Goal: Task Accomplishment & Management: Use online tool/utility

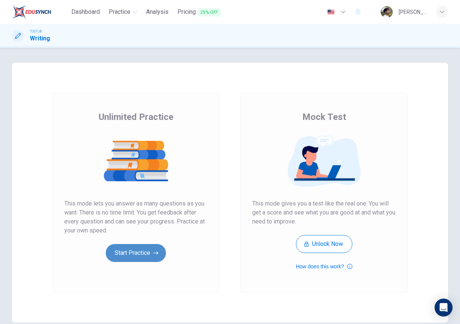
click at [160, 251] on button "Start Practice" at bounding box center [136, 253] width 60 height 18
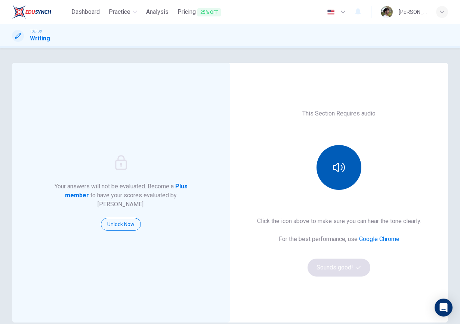
click at [335, 156] on button "button" at bounding box center [338, 167] width 45 height 45
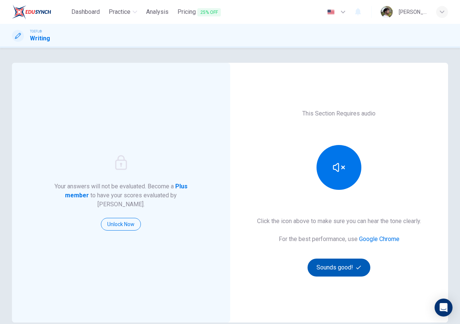
click at [337, 260] on button "Sounds good!" at bounding box center [338, 267] width 63 height 18
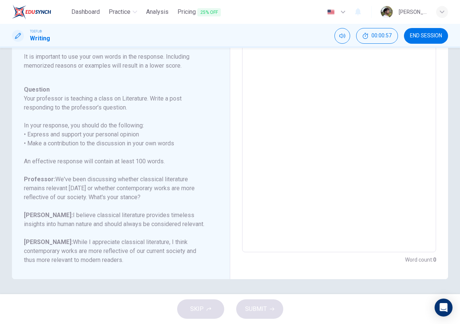
scroll to position [65, 0]
click at [397, 147] on textarea at bounding box center [339, 127] width 184 height 237
click at [355, 149] on textarea at bounding box center [339, 127] width 184 height 237
click at [350, 151] on textarea at bounding box center [339, 127] width 184 height 237
click at [325, 202] on textarea at bounding box center [339, 127] width 184 height 237
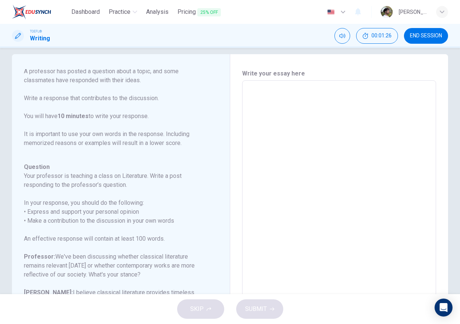
scroll to position [9, 0]
type textarea "I"
type textarea "x"
type textarea "In"
type textarea "x"
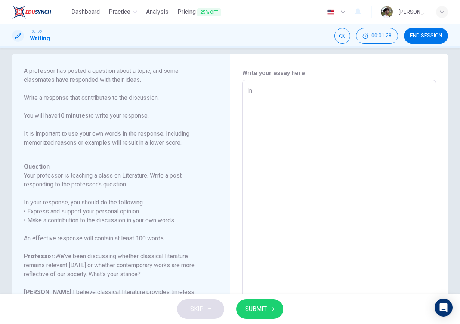
type textarea "In"
type textarea "x"
type textarea "In m"
type textarea "x"
type textarea "In my"
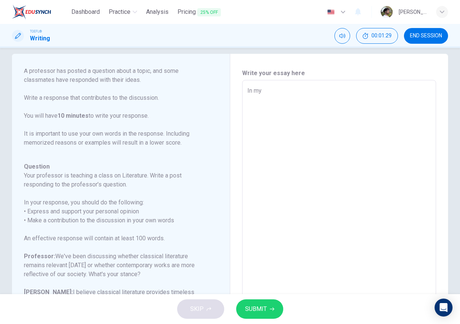
type textarea "x"
type textarea "In my"
type textarea "x"
type textarea "In my o"
type textarea "x"
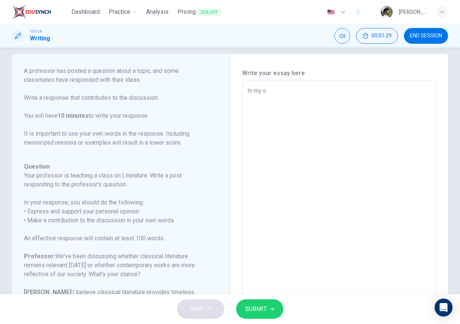
type textarea "In my op"
type textarea "x"
type textarea "In my opi"
type textarea "x"
type textarea "In my opin"
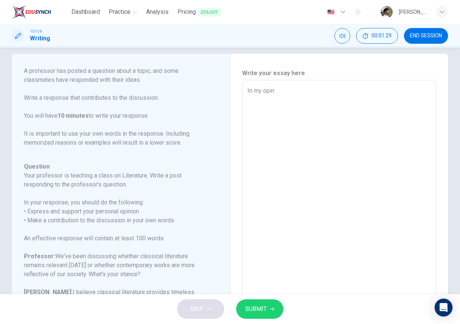
type textarea "x"
type textarea "In my opini"
type textarea "x"
type textarea "In my opinio"
type textarea "x"
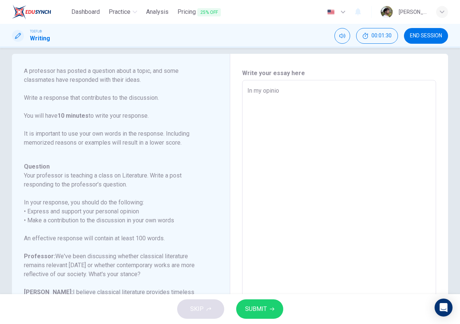
type textarea "In my opinion"
type textarea "x"
type textarea "In my opinion"
type textarea "x"
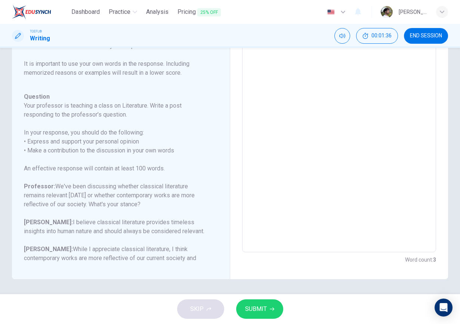
scroll to position [0, 0]
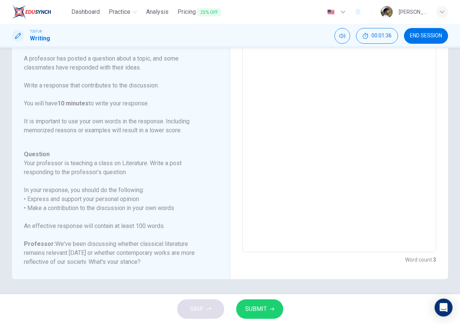
click at [329, 176] on textarea "In my opinion" at bounding box center [339, 127] width 184 height 237
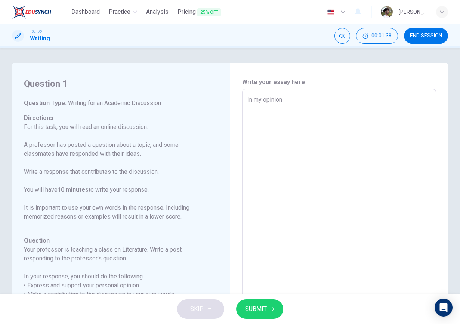
type textarea "In my opinion"
type textarea "x"
type textarea "In my opinion,"
type textarea "x"
type textarea "In my opinion,"
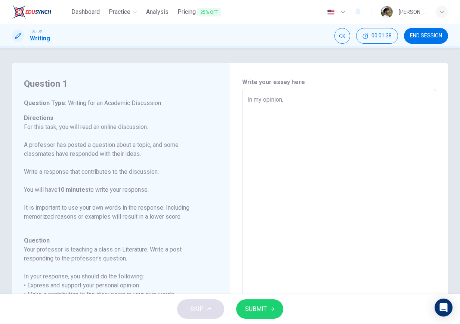
type textarea "x"
type textarea "In my opinion, I"
type textarea "x"
type textarea "In my opinion, I"
type textarea "x"
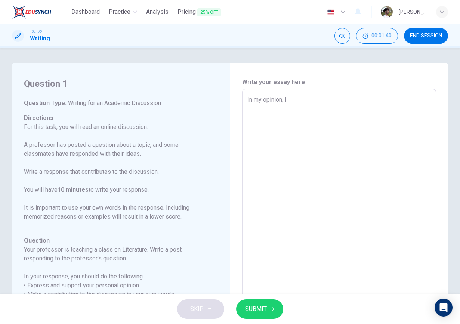
type textarea "In my opinion, I d"
type textarea "x"
type textarea "In my opinion, I do"
type textarea "x"
type textarea "In my opinion, I do"
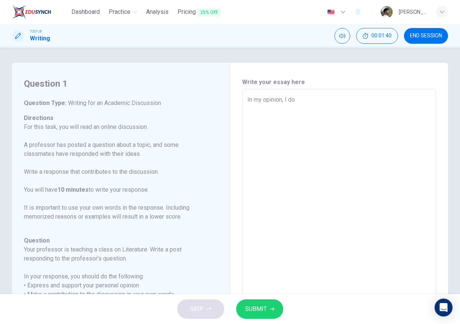
type textarea "x"
type textarea "In my opinion, I do g"
type textarea "x"
type textarea "In my opinion, I do"
type textarea "x"
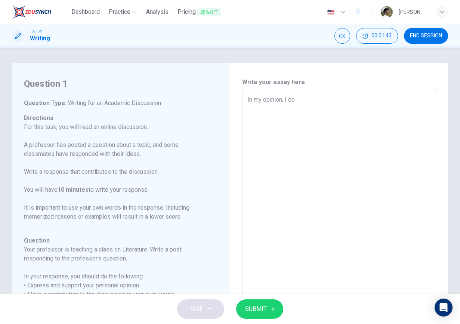
type textarea "In my opinion, I do b"
type textarea "x"
type textarea "In my opinion, I do be"
type textarea "x"
type textarea "In my opinion, I do bel"
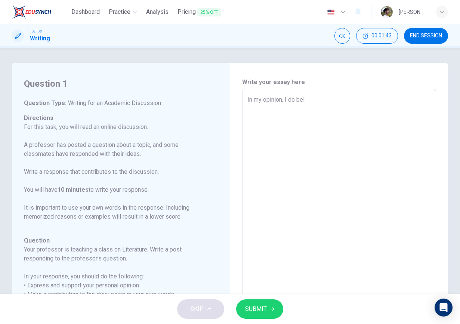
type textarea "x"
type textarea "In my opinion, I do beli"
type textarea "x"
type textarea "In my opinion, I do belie"
type textarea "x"
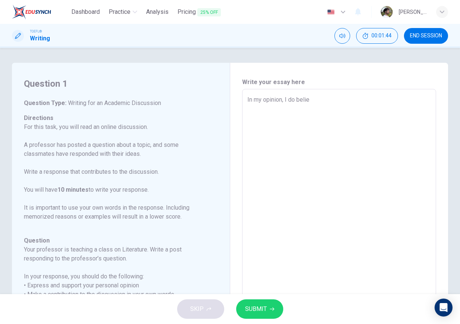
type textarea "In my opinion, I do believ"
type textarea "x"
type textarea "In my opinion, I do believe"
type textarea "x"
type textarea "In my opinion, I do believe"
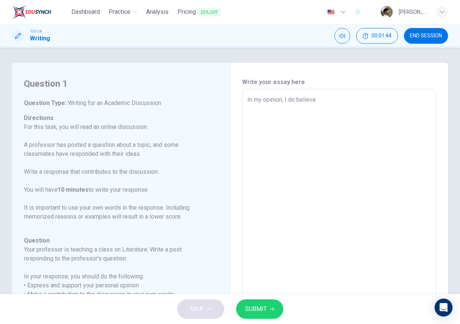
type textarea "x"
type textarea "In my opinion, I do believe t"
type textarea "x"
type textarea "In my opinion, I do believe ta"
type textarea "x"
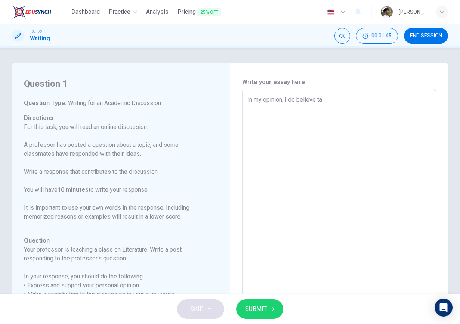
type textarea "In my opinion, I do believe t"
type textarea "x"
type textarea "In my opinion, I do believe th"
type textarea "x"
type textarea "In my opinion, I do believe tha"
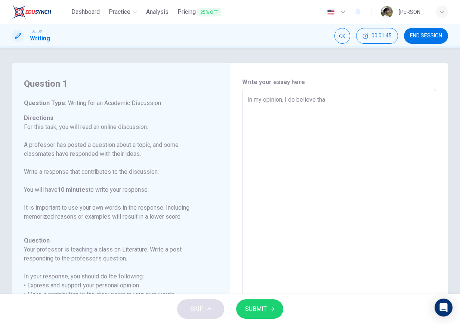
type textarea "x"
type textarea "In my opinion, I do believe that"
type textarea "x"
type textarea "In my opinion, I do believe that"
type textarea "x"
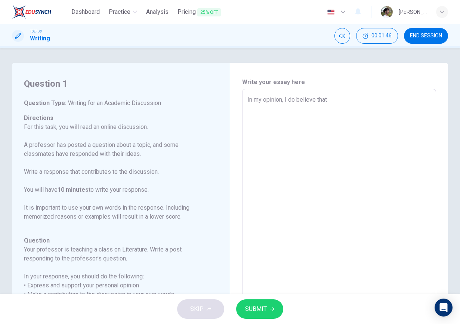
type textarea "In my opinion, I do believe that c"
type textarea "x"
type textarea "In my opinion, I do believe that cl"
type textarea "x"
type textarea "In my opinion, I do believe that cla"
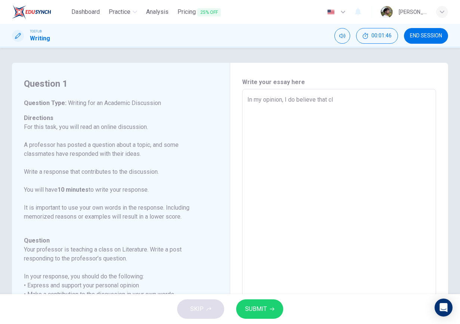
type textarea "x"
type textarea "In my opinion, I do believe that clas"
type textarea "x"
type textarea "In my opinion, I do believe that class"
type textarea "x"
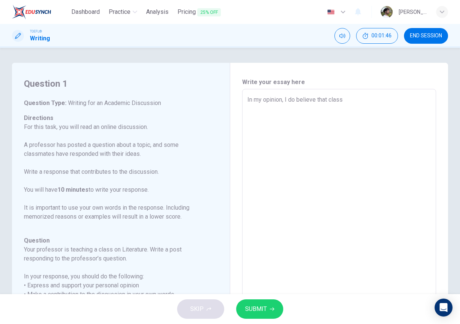
type textarea "In my opinion, I do believe that classi"
type textarea "x"
type textarea "In my opinion, I do believe that classic"
type textarea "x"
type textarea "In my opinion, I do believe that classic"
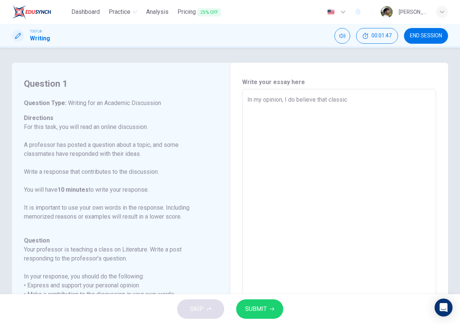
type textarea "x"
type textarea "In my opinion, I do believe that classic l"
type textarea "x"
type textarea "In my opinion, I do believe that classic li"
type textarea "x"
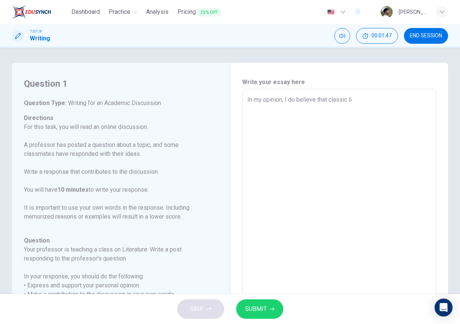
type textarea "In my opinion, I do believe that classic lit"
type textarea "x"
type textarea "In my opinion, I do believe that classic lite"
type textarea "x"
type textarea "In my opinion, I do believe that classic liter"
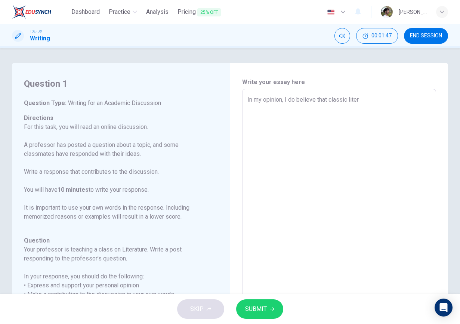
type textarea "x"
type textarea "In my opinion, I do believe that classic litera"
type textarea "x"
type textarea "In my opinion, I do believe that classic literat"
type textarea "x"
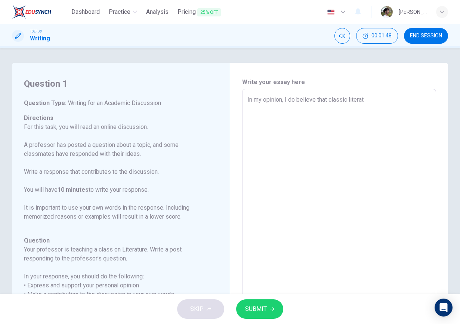
type textarea "In my opinion, I do believe that classic literatu"
type textarea "x"
type textarea "In my opinion, I do believe that classic literatur"
type textarea "x"
type textarea "In my opinion, I do believe that classic literatura"
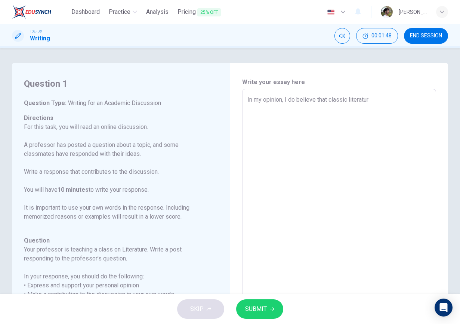
type textarea "x"
type textarea "In my opinion, I do believe that classic literatura"
type textarea "x"
type textarea "In my opinion, I do believe that classic literatura"
type textarea "x"
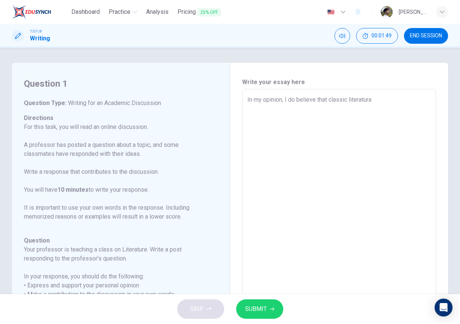
type textarea "In my opinion, I do believe that classic literatur"
type textarea "x"
type textarea "In my opinion, I do believe that classic literature"
type textarea "x"
type textarea "In my opinion, I do believe that classic literature"
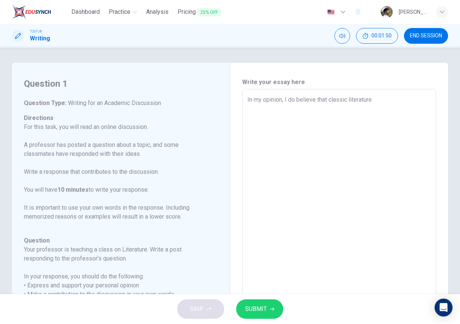
type textarea "x"
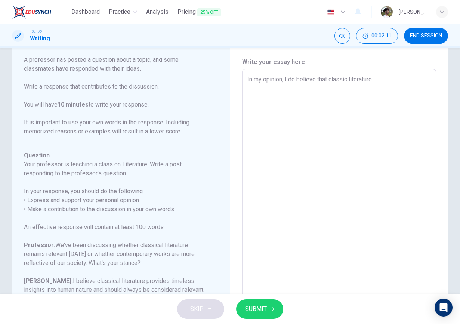
scroll to position [19, 0]
type textarea "In my opinion, I do believe that classic literature i"
type textarea "x"
type textarea "In my opinion, I do believe that classic literature is"
type textarea "x"
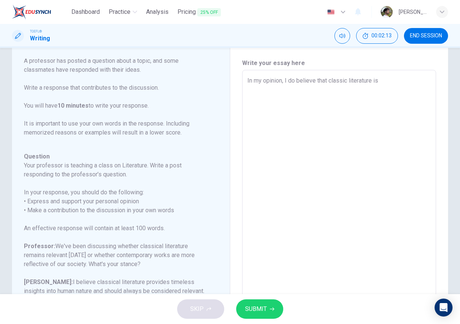
type textarea "In my opinion, I do believe that classic literature is"
type textarea "x"
type textarea "In my opinion, I do believe that classic literature is"
type textarea "x"
type textarea "In my opinion, I do believe that classic literature i"
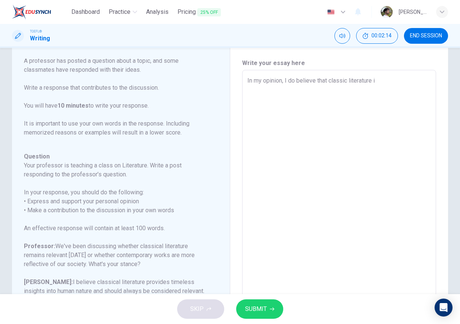
type textarea "x"
type textarea "In my opinion, I do believe that classic literature"
type textarea "x"
type textarea "In my opinion, I do believe that classic literature r"
type textarea "x"
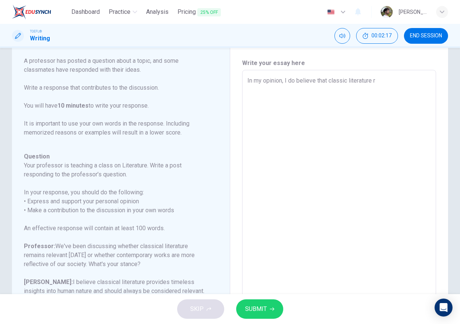
type textarea "In my opinion, I do believe that classic literature re"
type textarea "x"
type textarea "In my opinion, I do believe that classic literature ref"
type textarea "x"
type textarea "In my opinion, I do believe that classic literature refl"
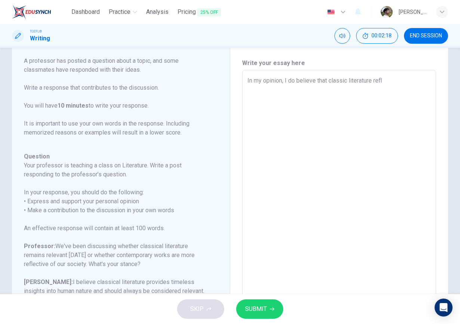
type textarea "x"
type textarea "In my opinion, I do believe that classic literature refle"
type textarea "x"
type textarea "In my opinion, I do believe that classic literature reflec"
type textarea "x"
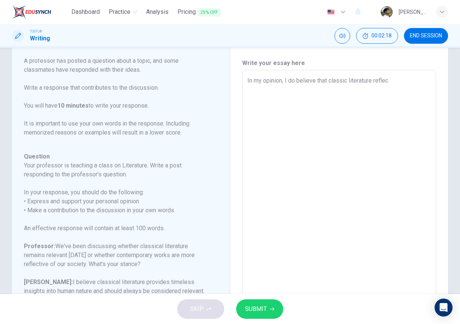
type textarea "In my opinion, I do believe that classic literature reflect"
type textarea "x"
type textarea "In my opinion, I do believe that classic literature reflects"
type textarea "x"
type textarea "In my opinion, I do believe that classic literature reflects"
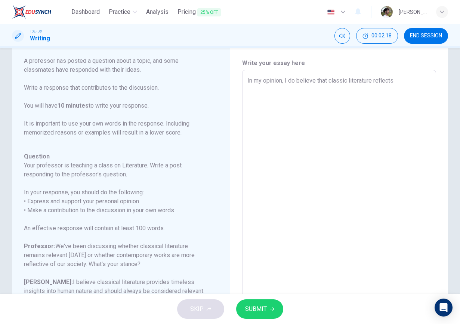
type textarea "x"
type textarea "In my opinion, I do believe that classic literature reflects l"
type textarea "x"
type textarea "In my opinion, I do believe that classic literature reflects lo"
type textarea "x"
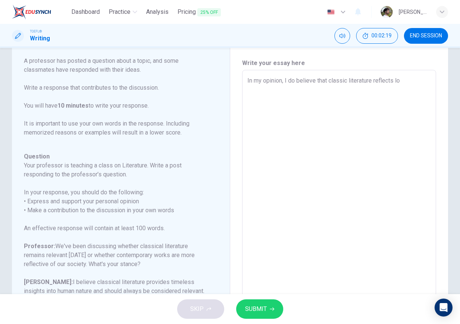
type textarea "In my opinion, I do believe that classic literature reflects lot"
type textarea "x"
type textarea "In my opinion, I do believe that classic literature reflects lots"
type textarea "x"
type textarea "In my opinion, I do believe that classic literature reflects lots"
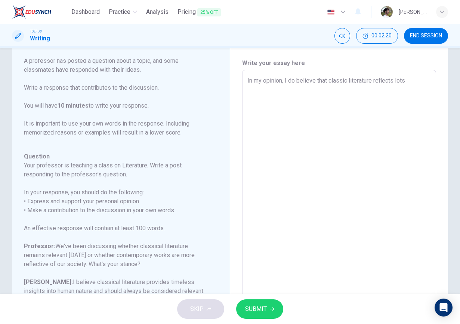
type textarea "x"
type textarea "In my opinion, I do believe that classic literature reflects lots o"
type textarea "x"
type textarea "In my opinion, I do believe that classic literature reflects lots of"
type textarea "x"
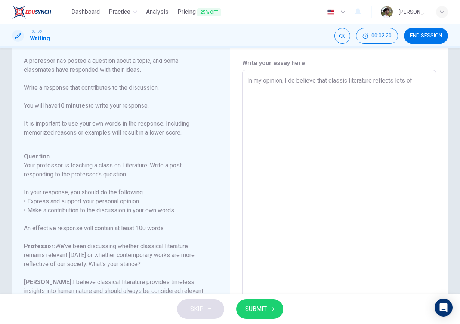
type textarea "In my opinion, I do believe that classic literature reflects lots of"
type textarea "x"
type textarea "In my opinion, I do believe that classic literature reflects lots of c"
type textarea "x"
type textarea "In my opinion, I do believe that classic literature reflects lots of co"
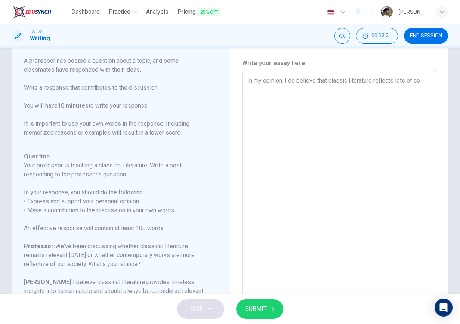
type textarea "x"
type textarea "In my opinion, I do believe that classic literature reflects lots of con"
type textarea "x"
type textarea "In my opinion, I do believe that classic literature reflects lots of cont"
type textarea "x"
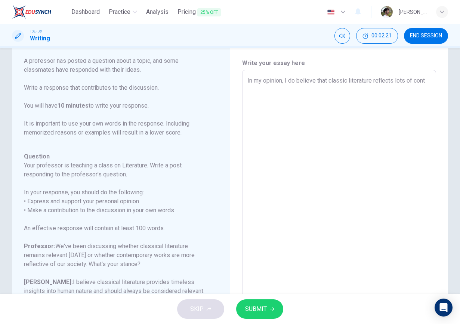
type textarea "In my opinion, I do believe that classic literature reflects lots of [PERSON_NA…"
type textarea "x"
type textarea "In my opinion, I do believe that classic literature reflects lots of contem"
type textarea "x"
type textarea "In my opinion, I do believe that classic literature reflects lots of contemp"
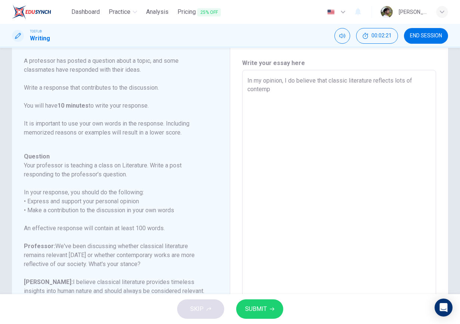
type textarea "x"
type textarea "In my opinion, I do believe that classic literature reflects lots of contempo"
type textarea "x"
type textarea "In my opinion, I do believe that classic literature reflects lots of contempor"
type textarea "x"
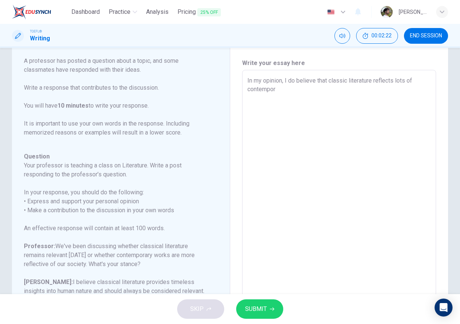
type textarea "In my opinion, I do believe that classic literature reflects lots of contempora"
type textarea "x"
type textarea "In my opinion, I do believe that classic literature reflects lots of contemporar"
type textarea "x"
type textarea "In my opinion, I do believe that classic literature reflects lots of contempora…"
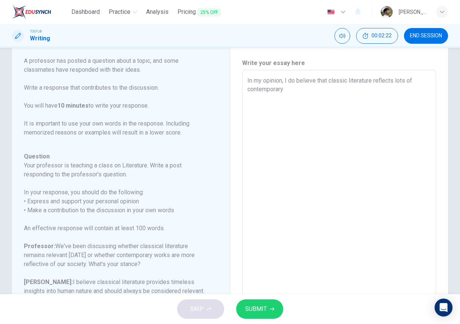
type textarea "x"
type textarea "In my opinion, I do believe that classic literature reflects lots of contempora…"
type textarea "x"
type textarea "In my opinion, I do believe that classic literature reflects lots of contempora…"
type textarea "x"
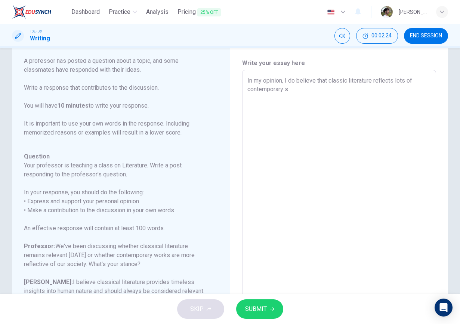
type textarea "In my opinion, I do believe that classic literature reflects lots of contempora…"
type textarea "x"
drag, startPoint x: 362, startPoint y: 90, endPoint x: 323, endPoint y: 92, distance: 38.9
click at [323, 92] on textarea "In my opinion, I do believe that classic literature reflects lots of contempora…" at bounding box center [339, 194] width 184 height 237
click at [290, 81] on textarea "In my opinion, I do believe that classic literature reflects lots of contempora…" at bounding box center [339, 194] width 184 height 237
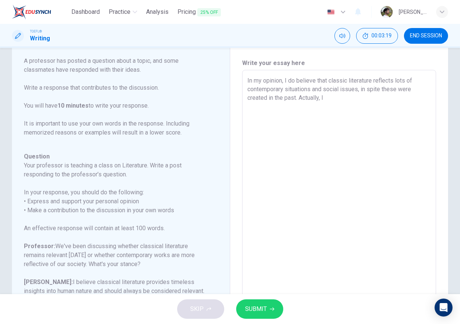
click at [290, 81] on textarea "In my opinion, I do believe that classic literature reflects lots of contempora…" at bounding box center [339, 194] width 184 height 237
click at [378, 91] on textarea "In my opinion, I believe that classic literature reflects lots of contemporary …" at bounding box center [339, 194] width 184 height 237
click at [386, 91] on textarea "In my opinion, I believe that classic literature reflects lots of contemporary …" at bounding box center [339, 194] width 184 height 237
click at [374, 90] on textarea "In my opinion, I believe that classic literature reflects lots of contemporary …" at bounding box center [339, 194] width 184 height 237
click at [361, 91] on textarea "In my opinion, I believe that classic literature reflects lots of contemporary …" at bounding box center [339, 194] width 184 height 237
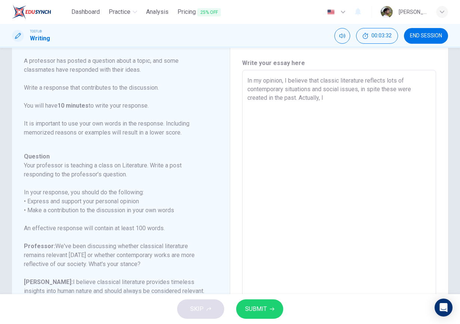
drag, startPoint x: 360, startPoint y: 90, endPoint x: 395, endPoint y: 92, distance: 34.8
click at [395, 92] on textarea "In my opinion, I believe that classic literature reflects lots of contemporary …" at bounding box center [339, 194] width 184 height 237
click at [348, 96] on textarea "In my opinion, I believe that classic literature reflects lots of contemporary …" at bounding box center [339, 194] width 184 height 237
click at [310, 109] on textarea "In my opinion, I believe that classic literature reflects lots of contemporary …" at bounding box center [339, 194] width 184 height 237
click at [309, 108] on textarea "In my opinion, I believe that classic literature reflects lots of contemporary …" at bounding box center [339, 194] width 184 height 237
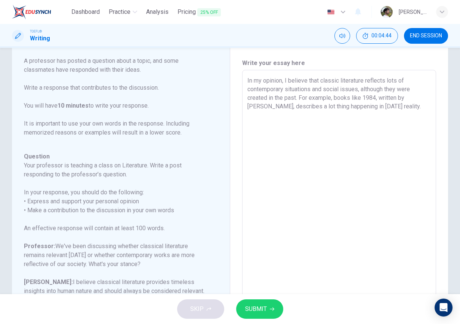
click at [309, 108] on textarea "In my opinion, I believe that classic literature reflects lots of contemporary …" at bounding box center [339, 194] width 184 height 237
click at [332, 109] on textarea "In my opinion, I believe that classic literature reflects lots of contemporary …" at bounding box center [339, 194] width 184 height 237
click at [283, 114] on textarea "In my opinion, I believe that classic literature reflects lots of contemporary …" at bounding box center [339, 194] width 184 height 237
click at [281, 118] on textarea "In my opinion, I believe that classic literature reflects lots of contemporary …" at bounding box center [339, 194] width 184 height 237
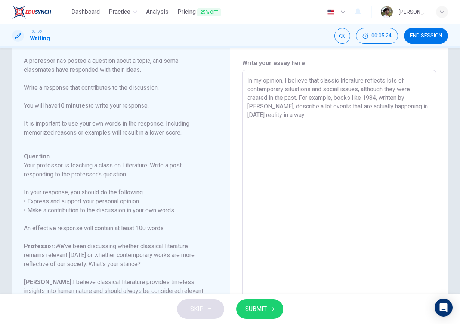
click at [320, 119] on textarea "In my opinion, I believe that classic literature reflects lots of contemporary …" at bounding box center [339, 194] width 184 height 237
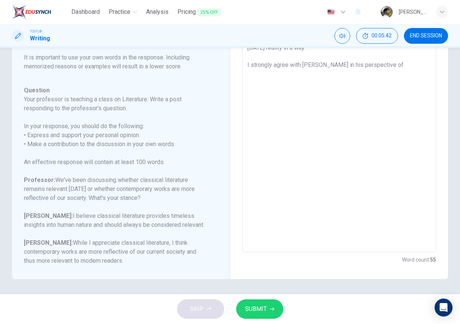
scroll to position [63, 0]
click at [387, 65] on textarea "In my opinion, I believe that classic literature reflects lots of contemporary …" at bounding box center [339, 127] width 184 height 237
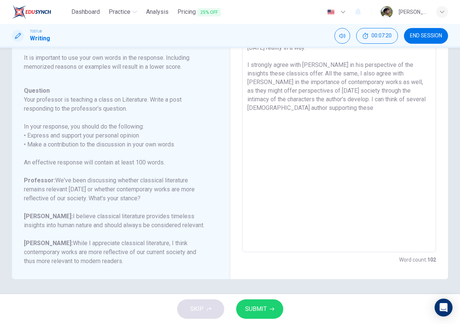
click at [331, 105] on textarea "In my opinion, I believe that classic literature reflects lots of contemporary …" at bounding box center [339, 127] width 184 height 237
click at [302, 100] on textarea "In my opinion, I believe that classic literature reflects lots of contemporary …" at bounding box center [339, 127] width 184 height 237
click at [328, 100] on textarea "In my opinion, I believe that classic literature reflects lots of contemporary …" at bounding box center [339, 127] width 184 height 237
click at [374, 108] on textarea "In my opinion, I believe that classic literature reflects lots of contemporary …" at bounding box center [339, 127] width 184 height 237
drag, startPoint x: 360, startPoint y: 109, endPoint x: 313, endPoint y: 110, distance: 46.7
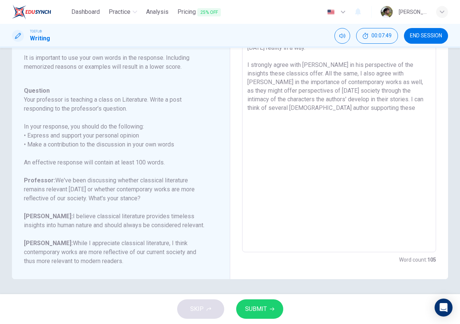
click at [313, 110] on textarea "In my opinion, I believe that classic literature reflects lots of contemporary …" at bounding box center [339, 127] width 184 height 237
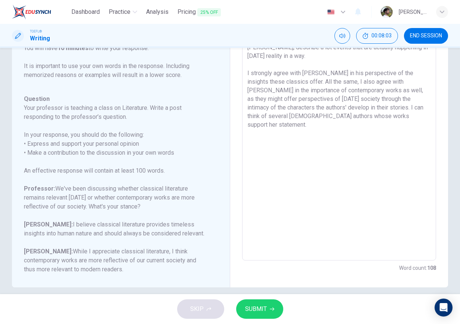
scroll to position [68, 0]
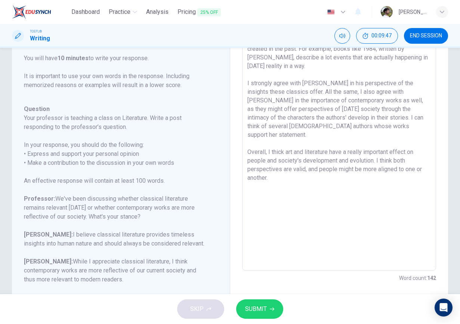
click at [315, 163] on textarea "In my opinion, I believe that classic literature reflects lots of contemporary …" at bounding box center [339, 145] width 184 height 237
click at [317, 162] on textarea "In my opinion, I believe that classic literature reflects lots of contemporary …" at bounding box center [339, 145] width 184 height 237
click at [300, 169] on textarea "In my opinion, I believe that classic literature reflects lots of contemporary …" at bounding box center [339, 145] width 184 height 237
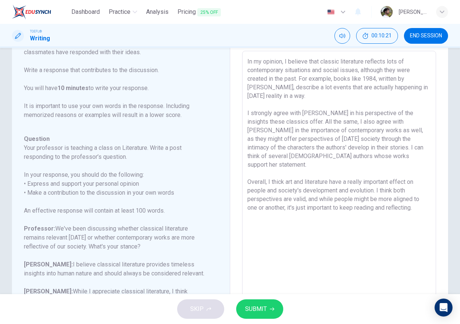
scroll to position [0, 0]
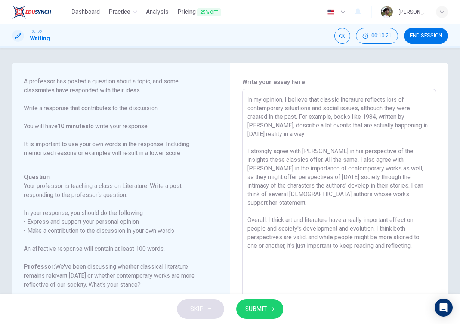
drag, startPoint x: 422, startPoint y: 171, endPoint x: 266, endPoint y: 165, distance: 155.9
click at [224, 44] on div "Dashboard Practice Analysis Pricing 25% OFF English en ​ [PERSON_NAME] TOEFL® W…" at bounding box center [230, 162] width 460 height 324
click at [318, 208] on textarea "In my opinion, I believe that classic literature reflects lots of contemporary …" at bounding box center [339, 213] width 184 height 237
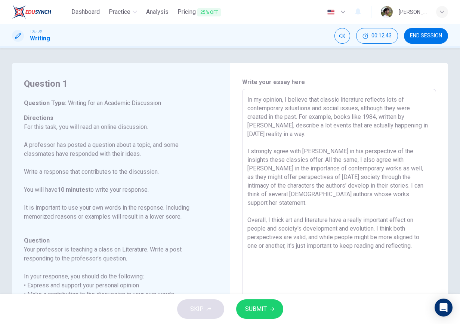
click at [264, 309] on span "SUBMIT" at bounding box center [256, 309] width 22 height 10
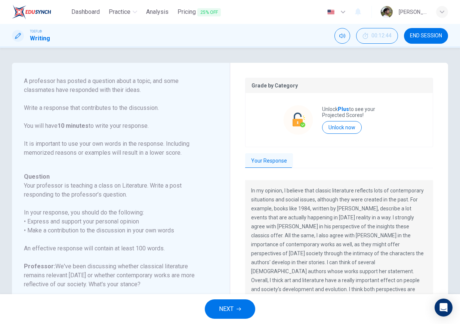
scroll to position [65, 0]
click at [175, 203] on div "Question Your professor is teaching a class on Literature. Write a post respond…" at bounding box center [116, 260] width 185 height 179
